Goal: Obtain resource: Download file/media

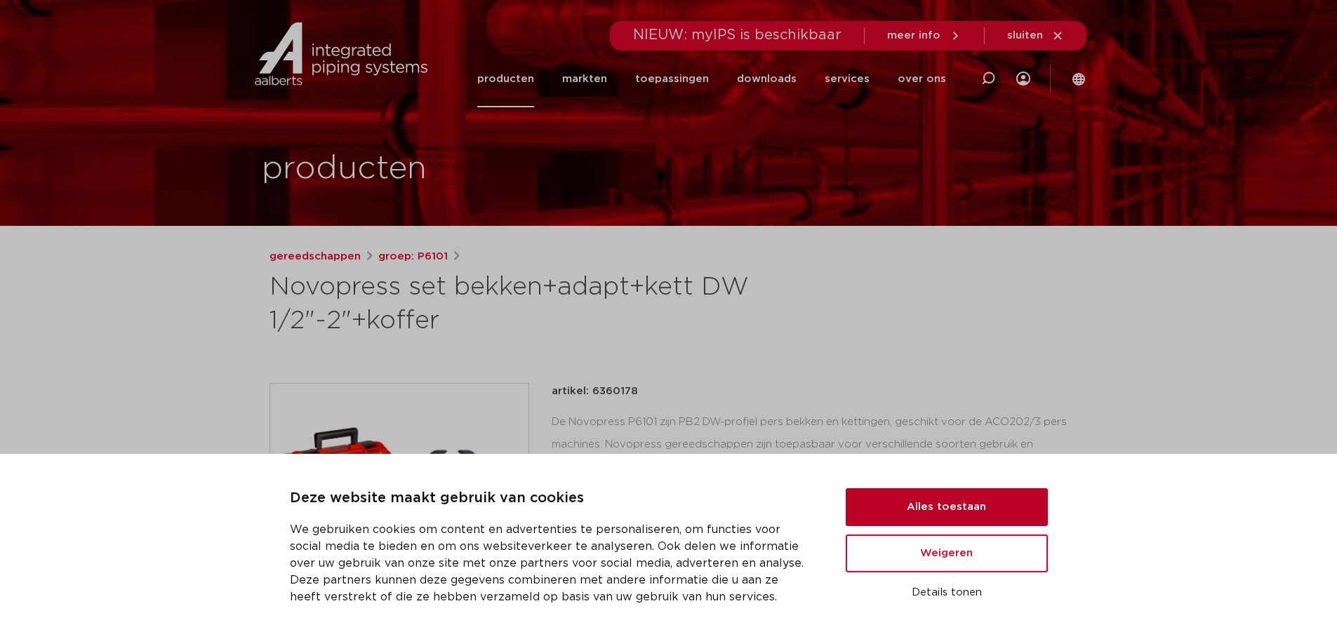
click at [945, 507] on button "Alles toestaan" at bounding box center [947, 507] width 202 height 38
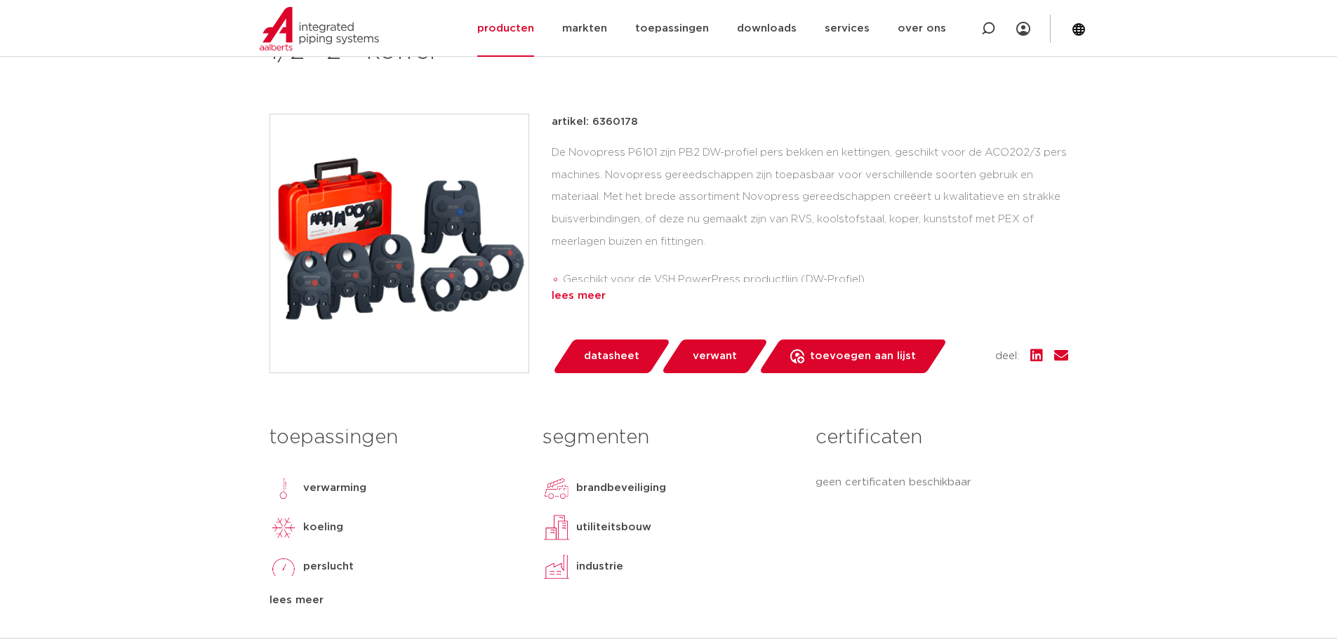
scroll to position [281, 0]
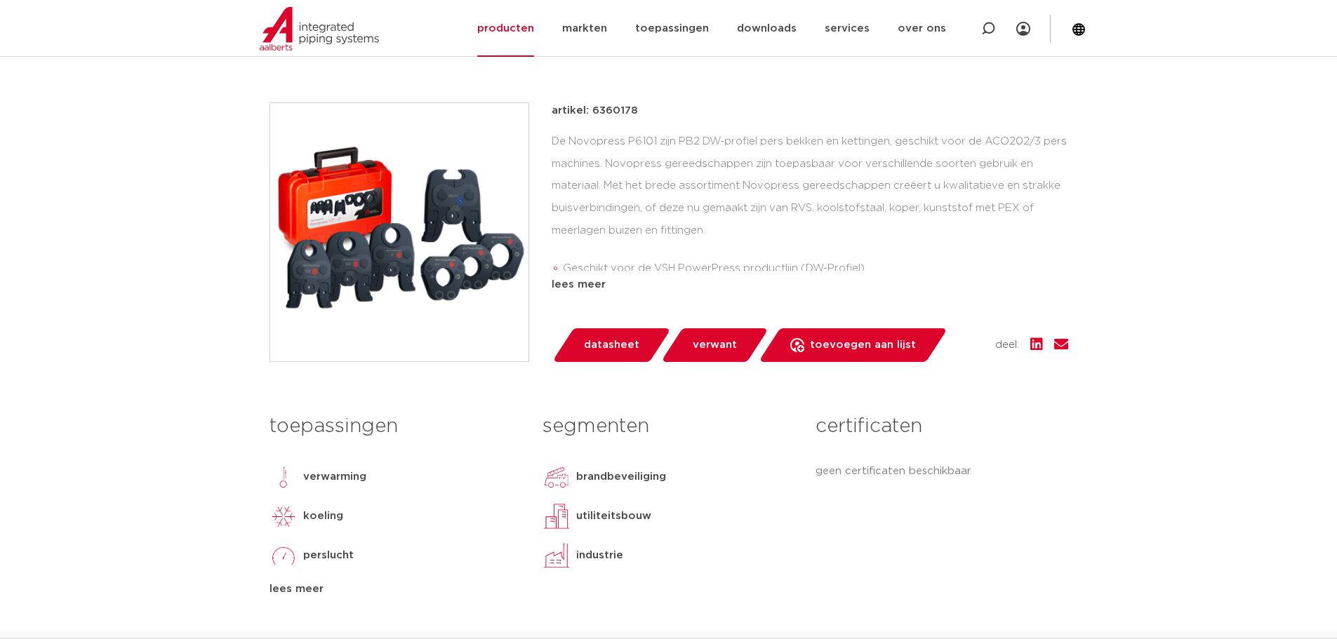
click at [711, 342] on span "verwant" at bounding box center [715, 345] width 44 height 22
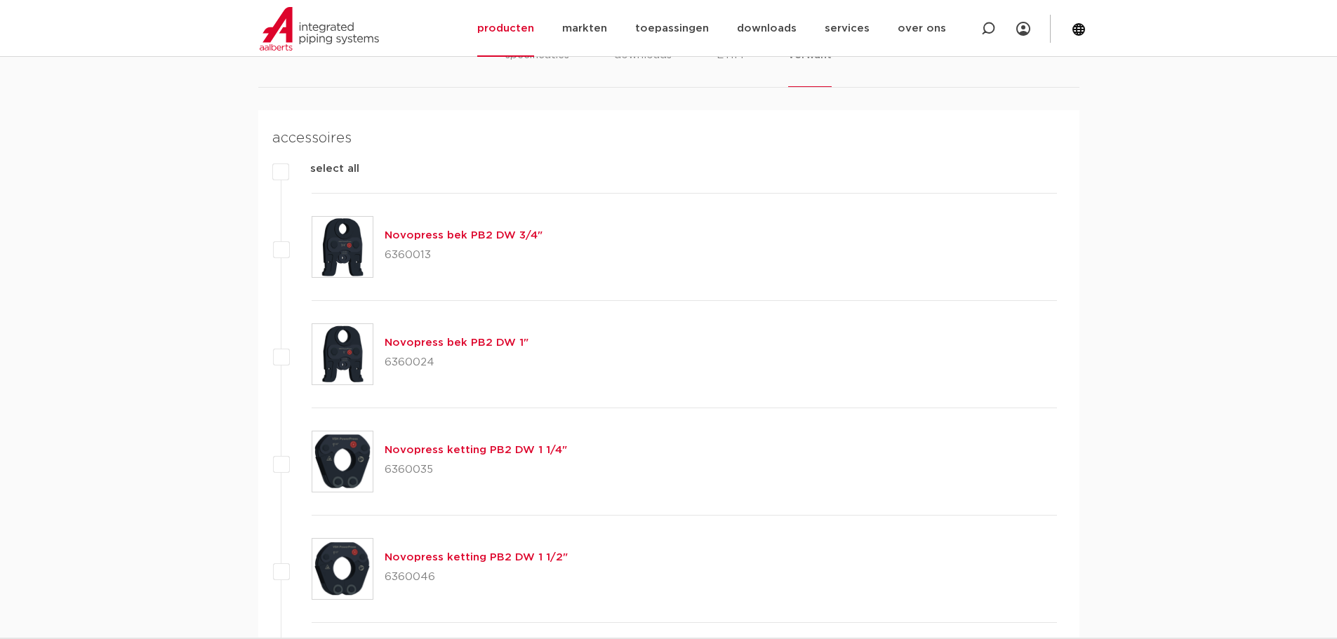
scroll to position [912, 0]
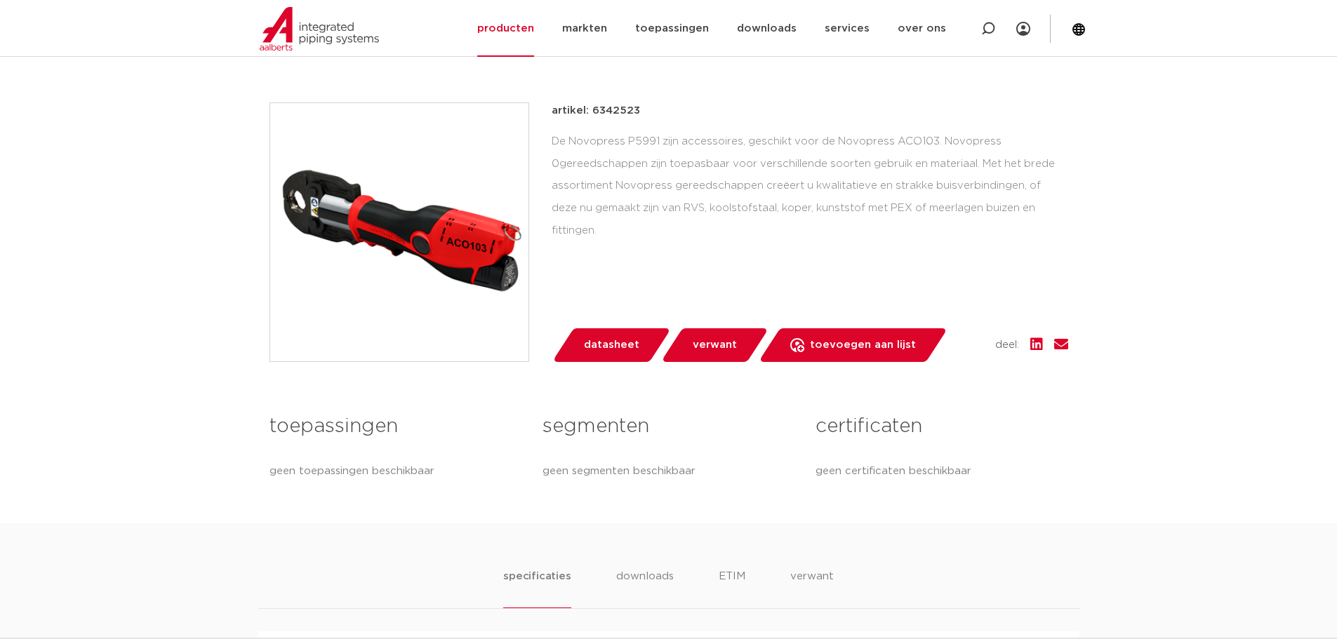
click at [596, 340] on span "datasheet" at bounding box center [611, 345] width 55 height 22
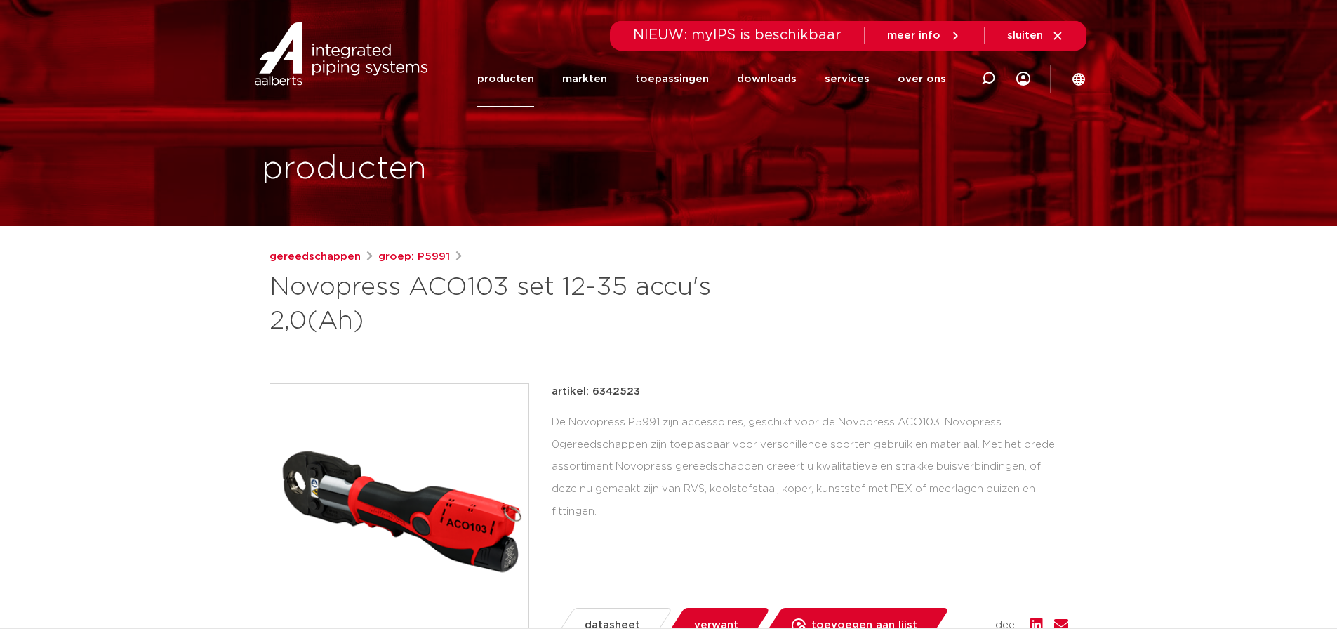
scroll to position [140, 0]
